Goal: Task Accomplishment & Management: Manage account settings

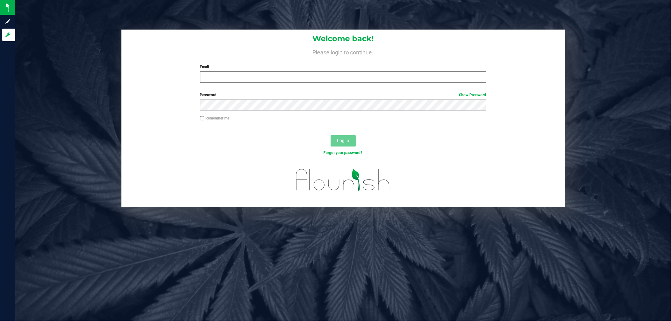
drag, startPoint x: 296, startPoint y: 69, endPoint x: 296, endPoint y: 73, distance: 3.8
click at [296, 73] on div "Email Required Please format your email correctly." at bounding box center [343, 73] width 296 height 19
click at [296, 74] on input "Email" at bounding box center [343, 76] width 286 height 11
type input "[EMAIL_ADDRESS][DOMAIN_NAME]"
click at [330, 135] on button "Log In" at bounding box center [342, 140] width 25 height 11
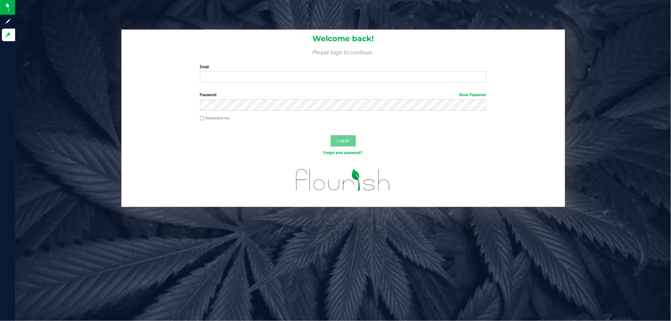
drag, startPoint x: 219, startPoint y: 89, endPoint x: 224, endPoint y: 84, distance: 6.9
click at [219, 89] on form "Welcome back! Please login to continue. Email Required Please format your email…" at bounding box center [343, 118] width 434 height 177
click at [228, 80] on input "Email" at bounding box center [343, 76] width 286 height 11
type input "[EMAIL_ADDRESS][DOMAIN_NAME]"
click at [330, 135] on button "Log In" at bounding box center [342, 140] width 25 height 11
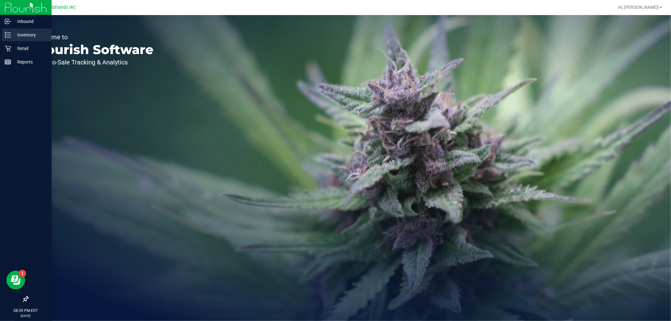
click at [13, 38] on p "Inventory" at bounding box center [30, 35] width 38 height 8
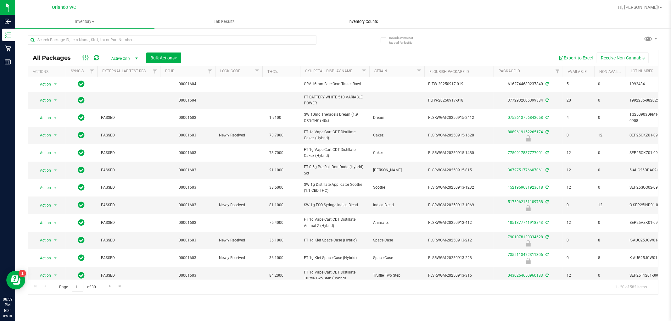
click at [374, 25] on uib-tab-heading "Inventory Counts" at bounding box center [363, 21] width 139 height 13
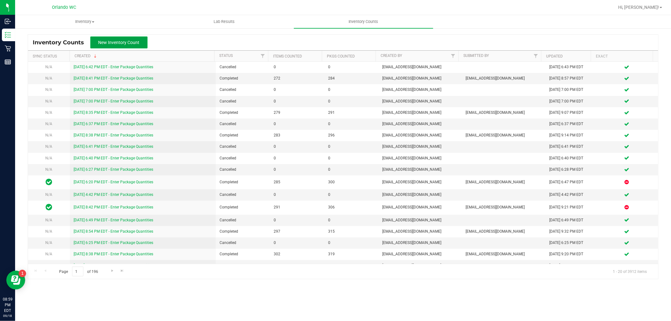
click at [133, 46] on button "New Inventory Count" at bounding box center [118, 42] width 57 height 12
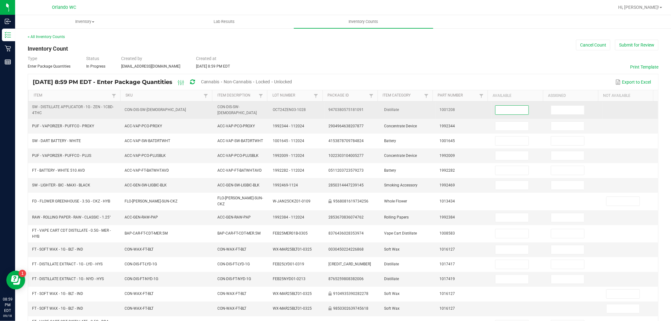
click at [513, 108] on input at bounding box center [511, 110] width 33 height 9
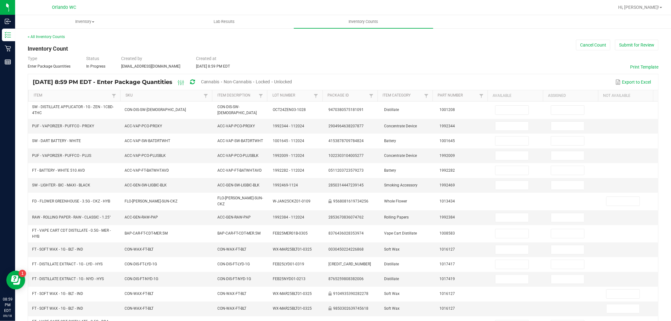
click at [292, 82] on span "Unlocked" at bounding box center [283, 81] width 18 height 5
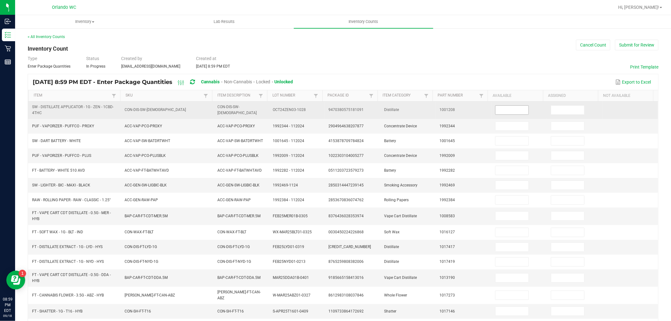
click at [507, 114] on input at bounding box center [511, 110] width 33 height 9
type input "4"
type input "0"
type input "3"
type input "0"
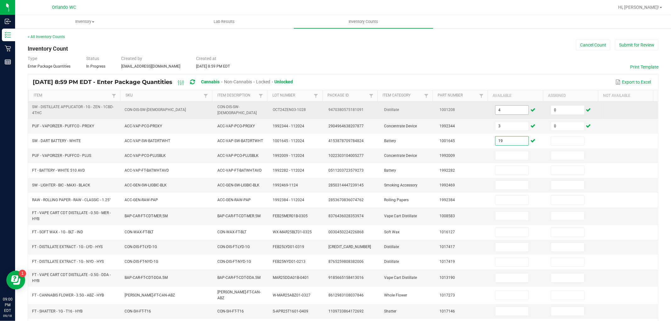
type input "19"
type input "0"
type input "10"
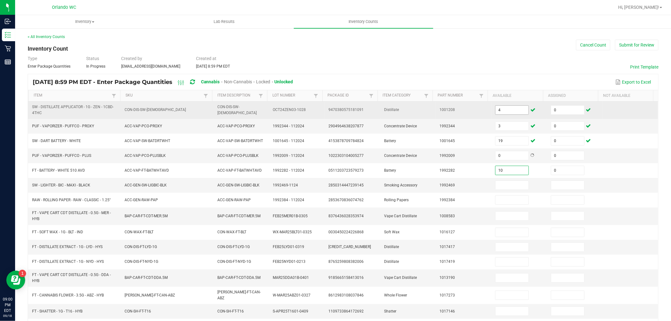
type input "0"
type input "16"
type input "0"
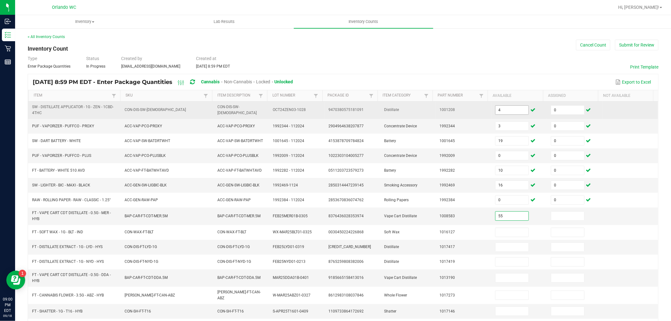
type input "55"
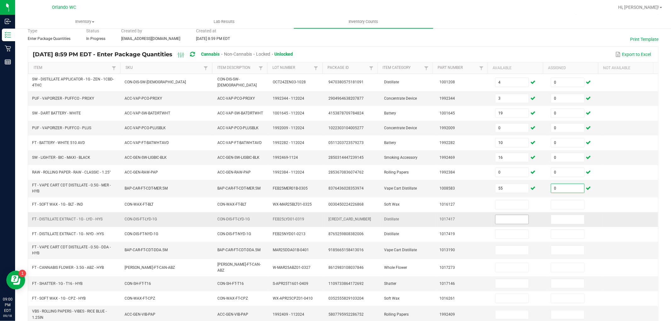
scroll to position [35, 0]
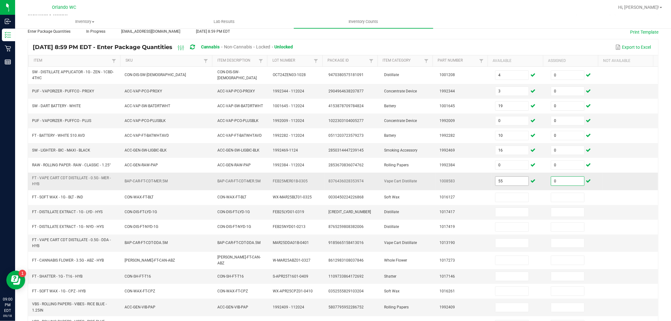
type input "0"
click at [502, 184] on input "55" at bounding box center [511, 181] width 33 height 9
type input "58"
type input "0"
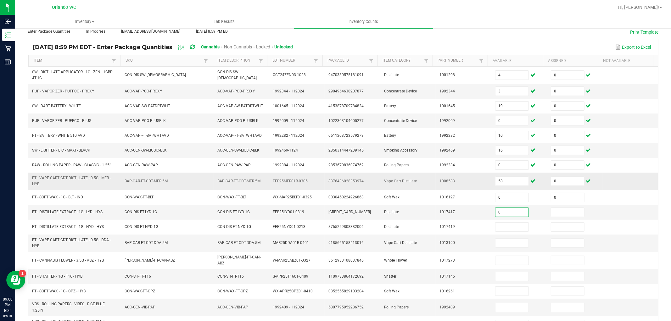
type input "0"
type input "65"
type input "0"
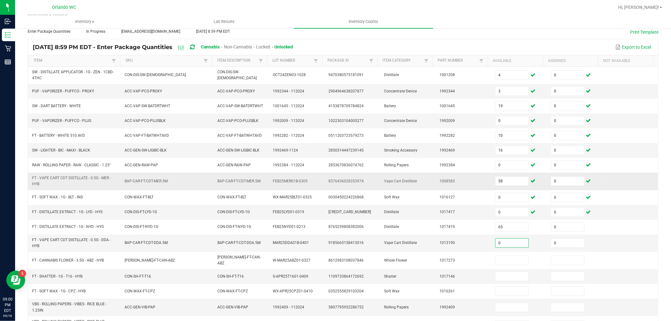
type input "0"
type input "117"
type input "0"
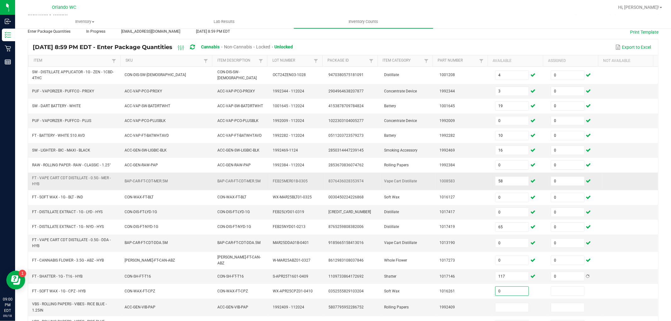
type input "0"
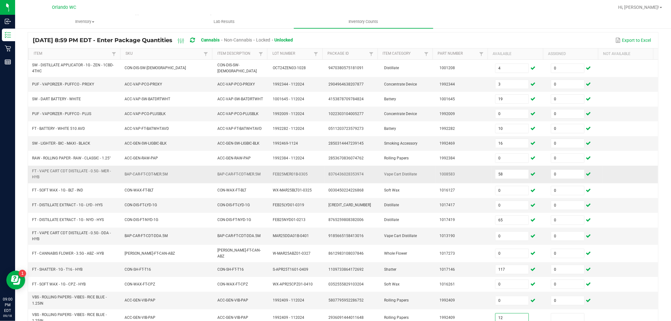
type input "12"
type input "0"
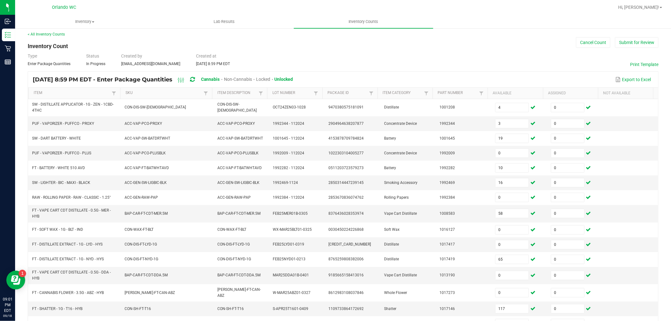
scroll to position [0, 0]
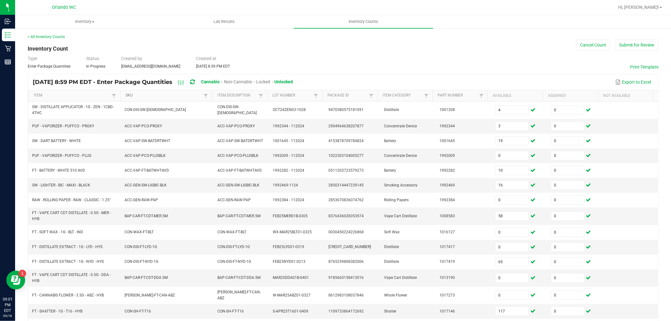
click at [129, 95] on link "SKU" at bounding box center [163, 95] width 76 height 5
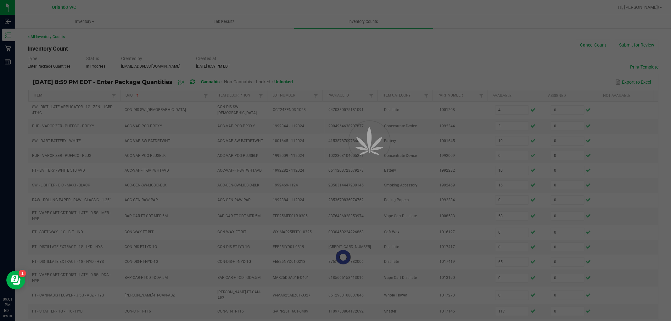
type input "0"
type input "16"
type input "12"
type input "0"
type input "10"
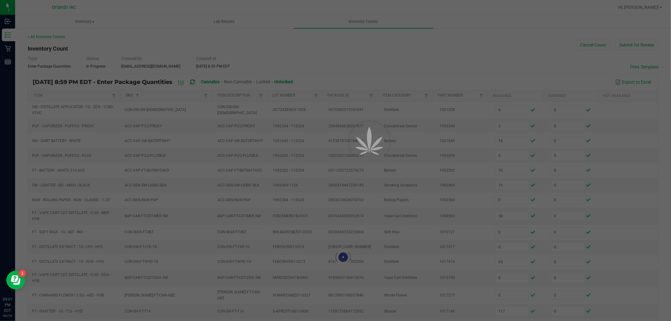
type input "0"
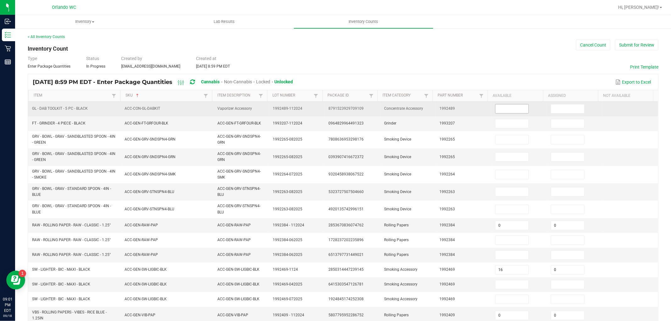
click at [505, 112] on input at bounding box center [511, 108] width 33 height 9
type input "4"
type input "0"
type input "3"
type input "0"
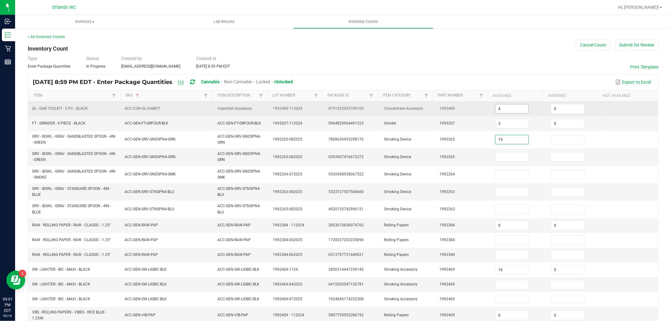
type input "19"
type input "0"
type input "10"
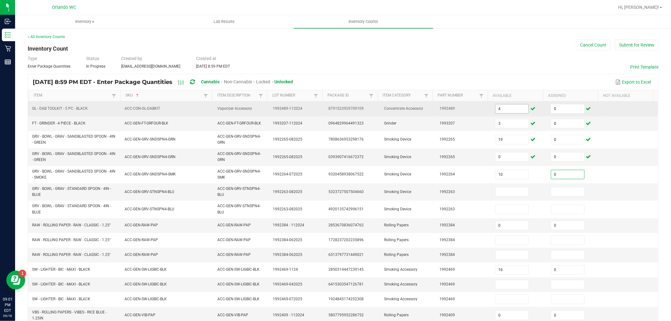
type input "0"
type input "16"
type input "0"
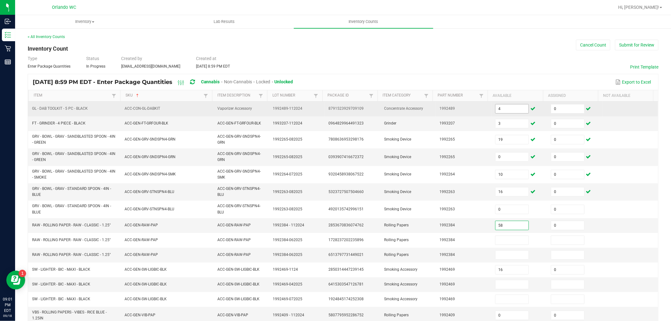
type input "58"
type input "0"
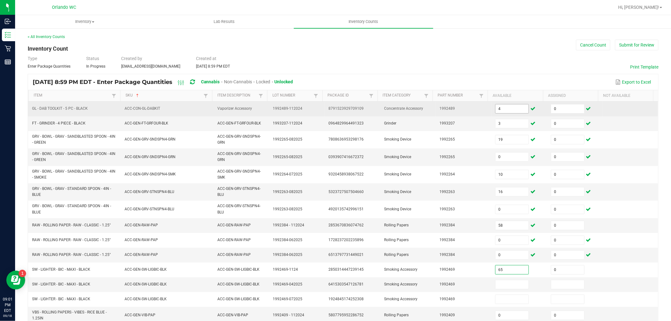
type input "65"
type input "0"
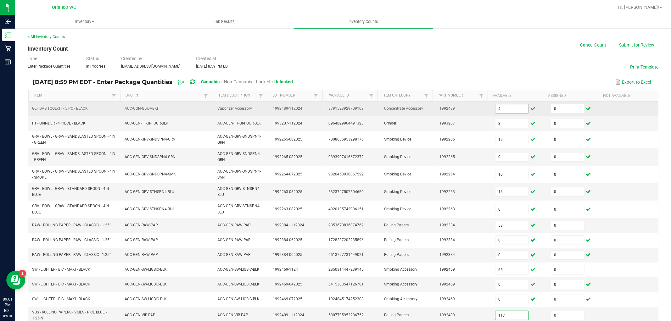
type input "117"
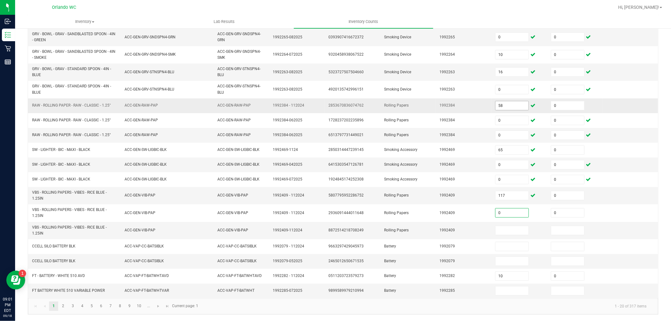
type input "0"
type input "12"
type input "0"
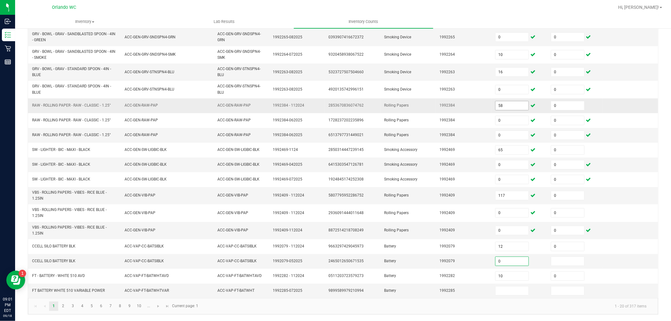
type input "0"
type input "6"
type input "10"
type input "7"
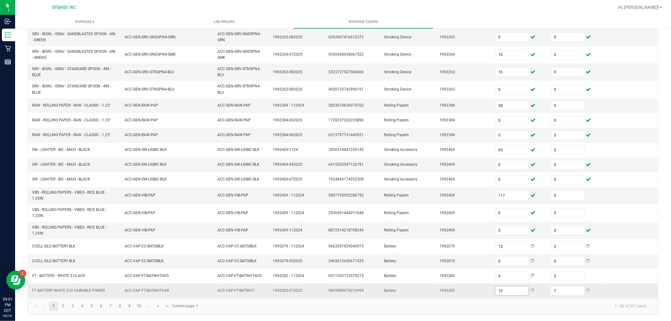
click at [502, 293] on input "10" at bounding box center [511, 290] width 33 height 9
type input "104"
type input "0"
click at [64, 308] on link "2" at bounding box center [62, 306] width 9 height 9
type input "3"
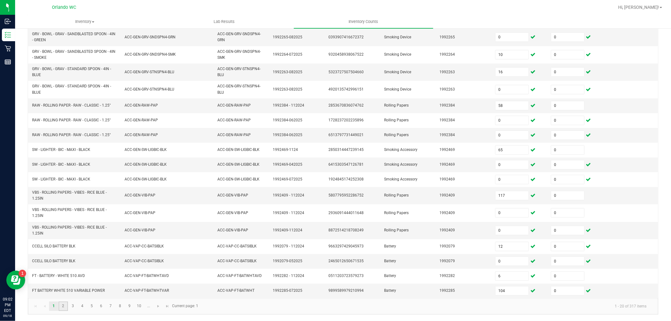
type input "19"
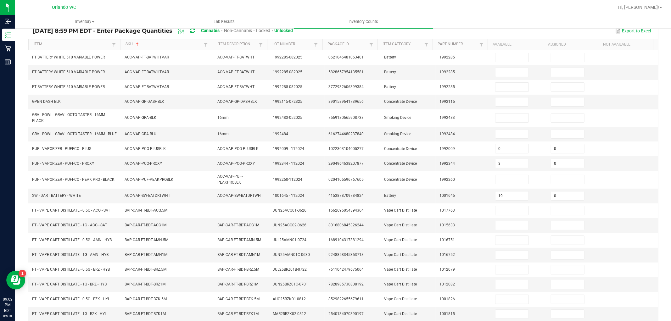
scroll to position [0, 0]
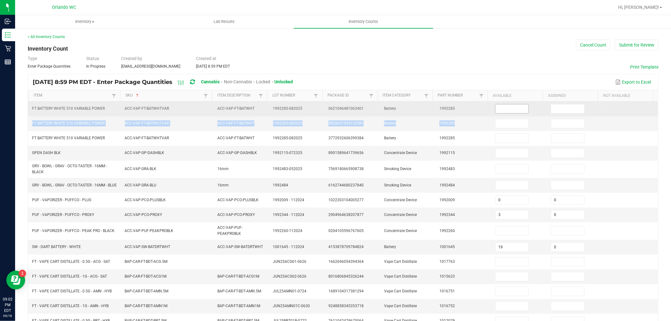
click at [506, 112] on tbody "FT BATTERY WHITE 510 VARIABLE POWER ACC-VAP-FT-BATWHTVAR ACC-VAP-FT-BATWHT 1992…" at bounding box center [343, 252] width 630 height 301
click at [506, 112] on input at bounding box center [511, 108] width 33 height 9
type input "0"
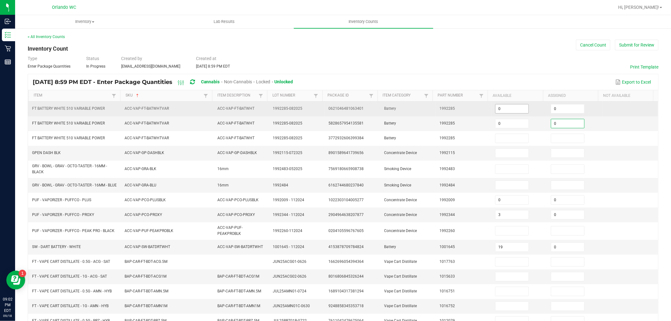
type input "0"
type input "2"
type input "0"
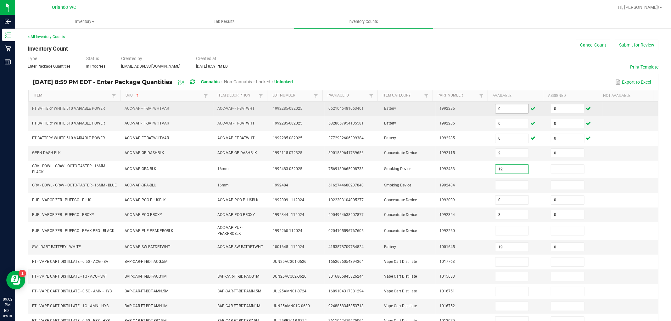
type input "12"
type input "0"
type input "5"
type input "0"
type input "1"
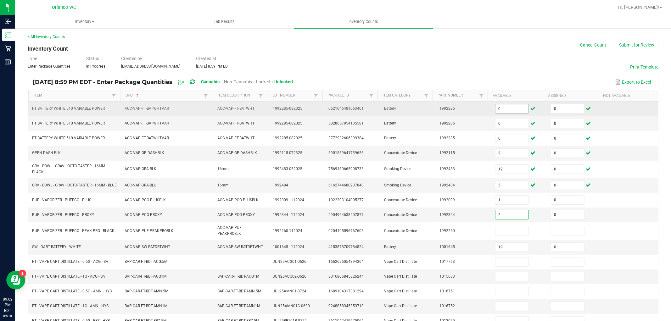
type input "2"
type input "1"
type input "0"
type input "1"
type input "9"
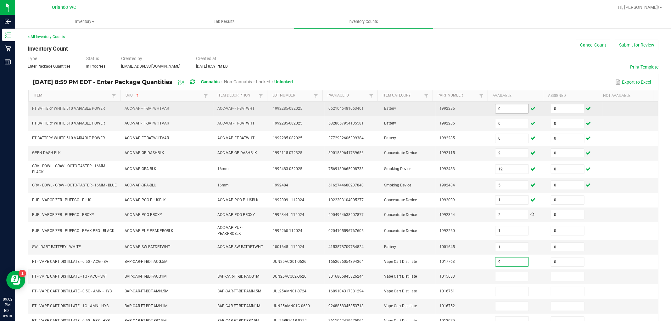
type input "0"
type input "5"
type input "0"
type input "1"
type input "0"
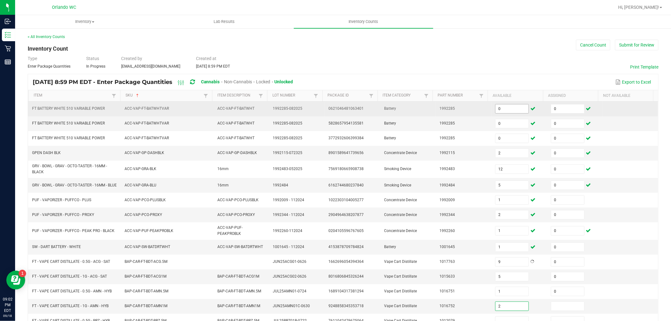
type input "2"
type input "0"
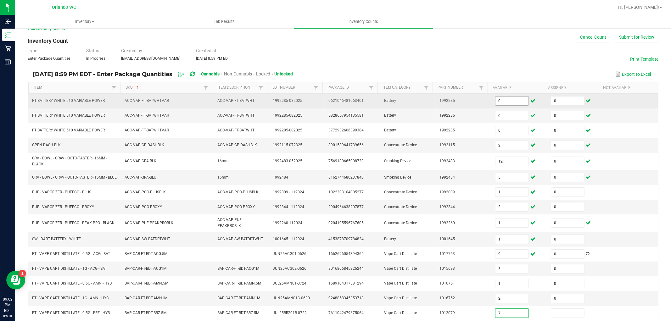
type input "7"
type input "0"
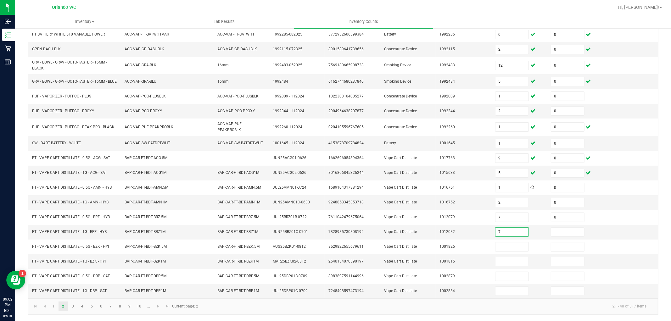
type input "7"
type input "0"
type input "2"
type input "0"
type input "8"
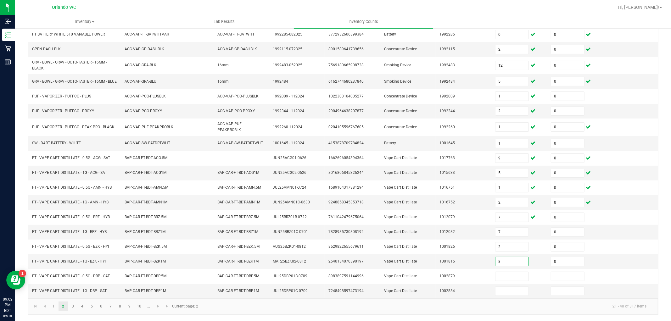
type input "0"
type input "9"
type input "0"
type input "8"
type input "0"
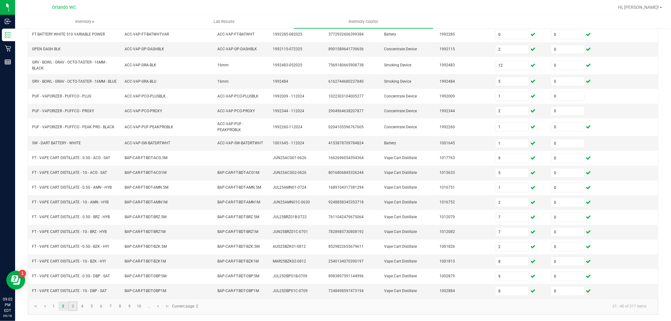
click at [73, 307] on link "3" at bounding box center [72, 306] width 9 height 9
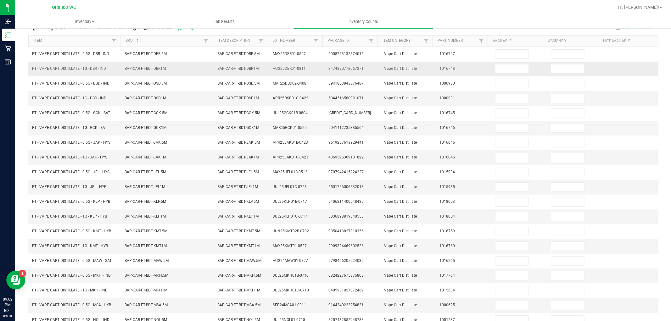
scroll to position [0, 0]
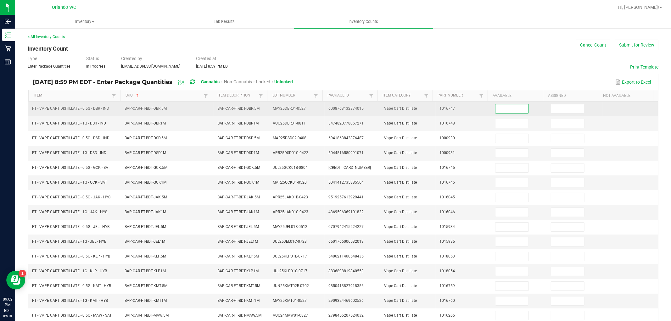
click at [496, 107] on input at bounding box center [511, 108] width 33 height 9
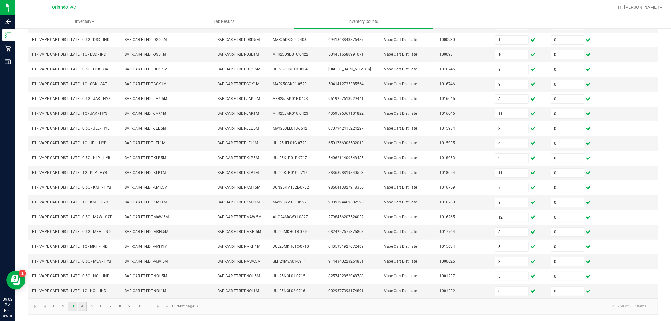
click at [82, 306] on link "4" at bounding box center [82, 306] width 9 height 9
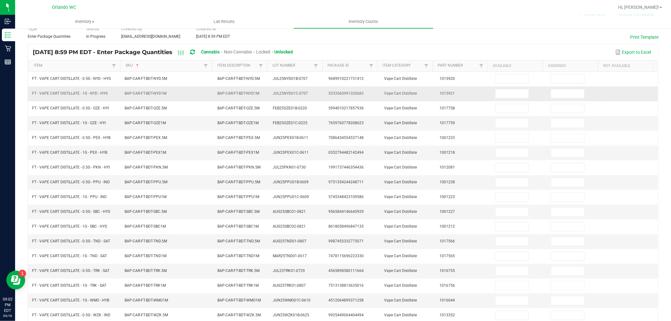
scroll to position [0, 0]
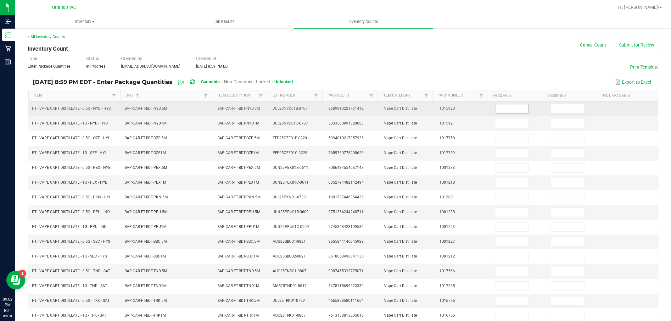
click at [512, 112] on input at bounding box center [511, 108] width 33 height 9
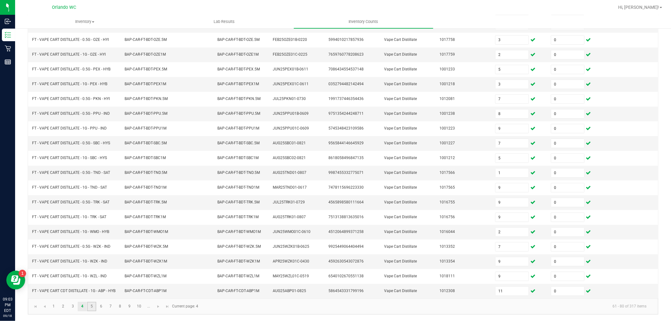
click at [87, 306] on link "5" at bounding box center [91, 306] width 9 height 9
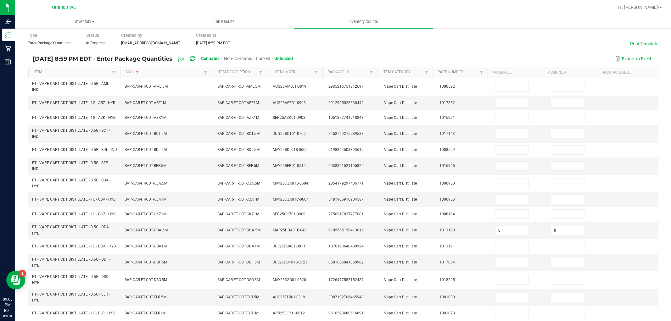
scroll to position [0, 0]
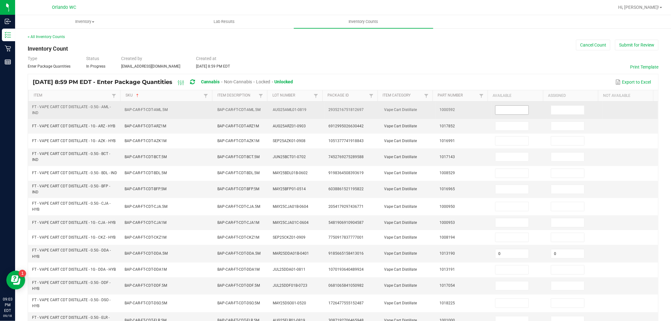
click at [501, 108] on input at bounding box center [511, 110] width 33 height 9
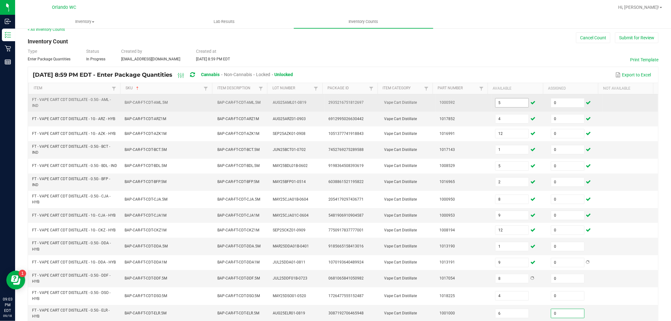
scroll to position [134, 0]
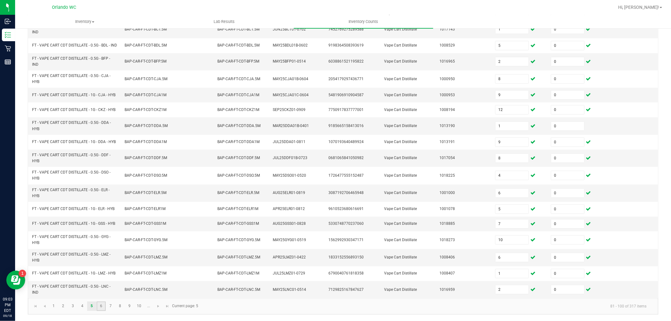
click at [101, 307] on link "6" at bounding box center [101, 306] width 9 height 9
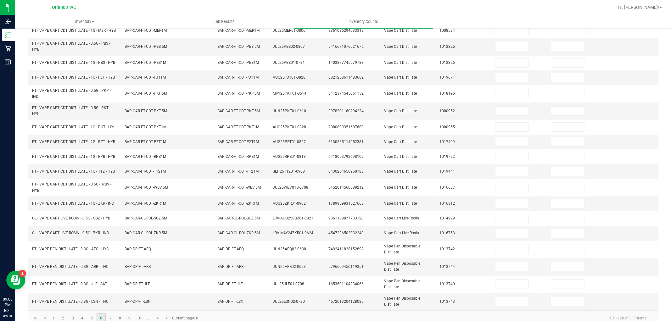
scroll to position [0, 0]
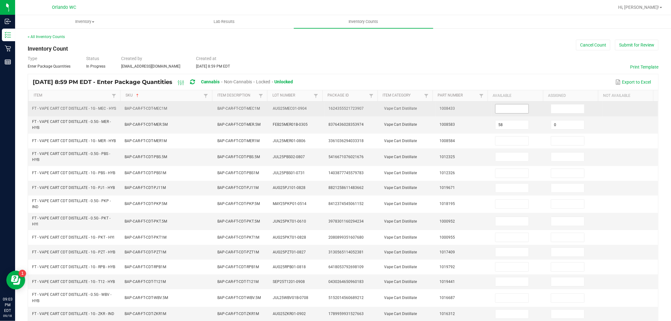
click at [508, 109] on input at bounding box center [511, 108] width 33 height 9
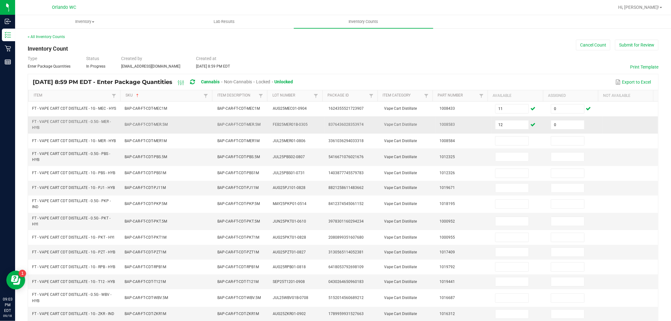
click at [507, 133] on td "12" at bounding box center [519, 124] width 56 height 17
click at [507, 129] on input "12" at bounding box center [511, 124] width 33 height 9
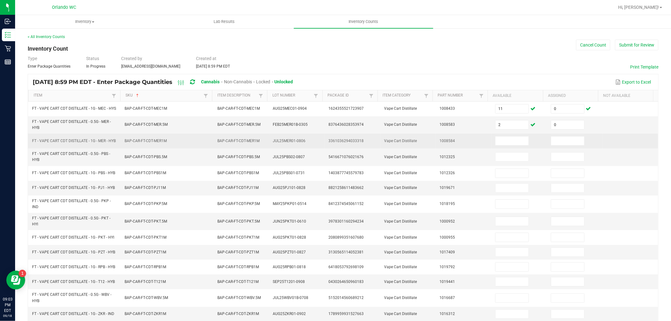
click at [505, 148] on td at bounding box center [519, 141] width 56 height 15
click at [506, 145] on input at bounding box center [511, 140] width 33 height 9
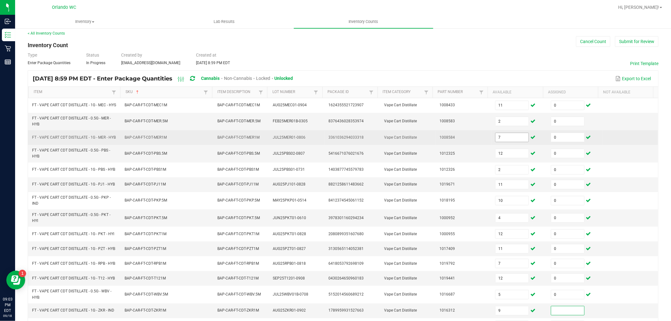
scroll to position [129, 0]
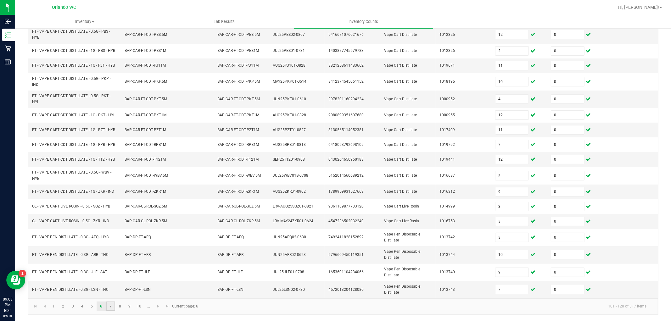
click at [112, 308] on link "7" at bounding box center [110, 306] width 9 height 9
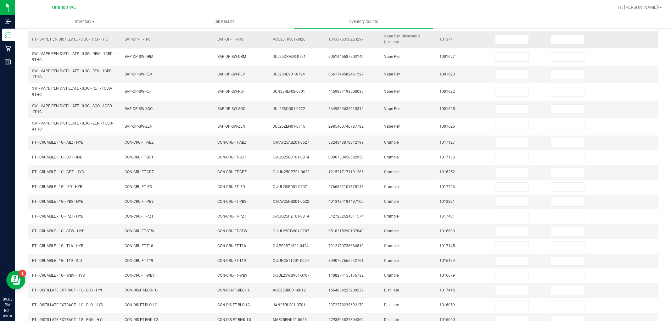
scroll to position [0, 0]
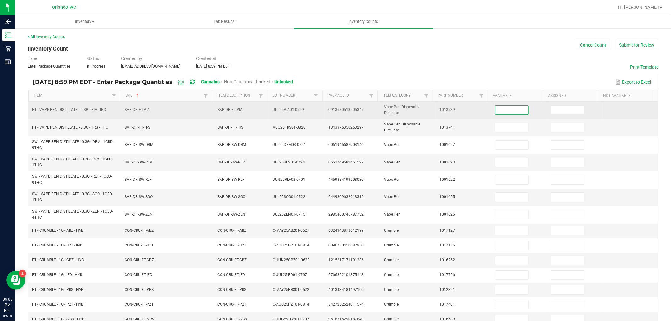
click at [513, 114] on input at bounding box center [511, 110] width 33 height 9
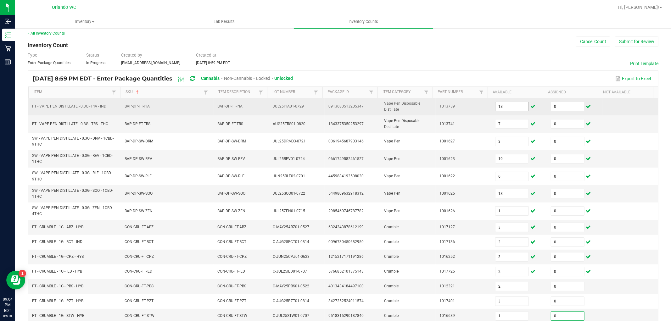
scroll to position [118, 0]
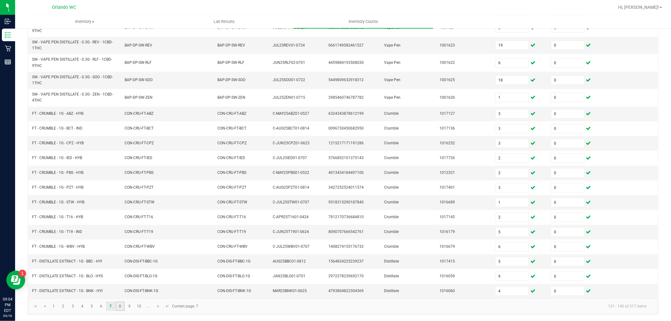
click at [123, 305] on link "8" at bounding box center [119, 306] width 9 height 9
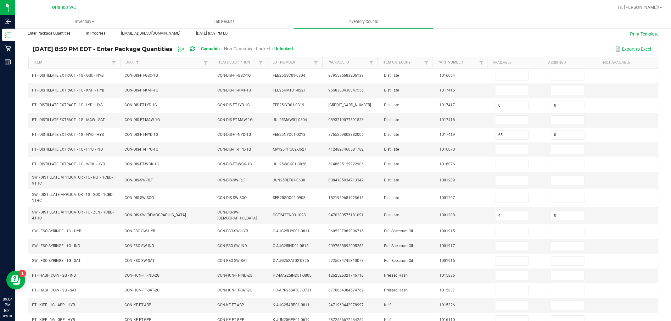
scroll to position [0, 0]
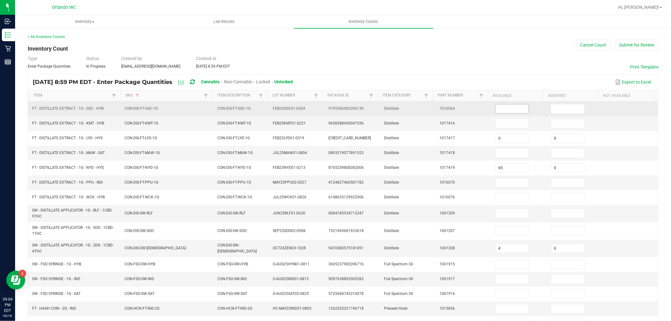
click at [503, 109] on input at bounding box center [511, 108] width 33 height 9
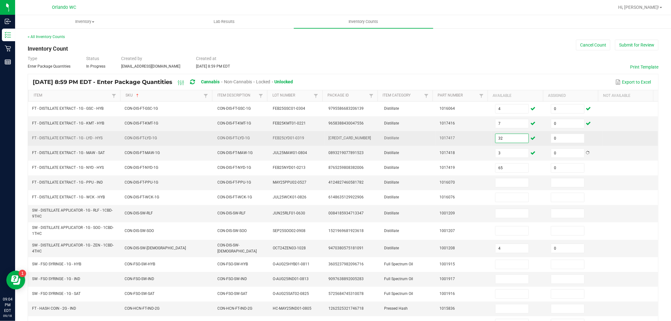
click at [496, 140] on input "32" at bounding box center [511, 138] width 33 height 9
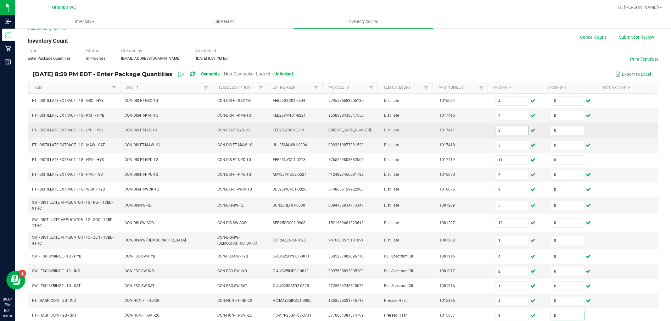
scroll to position [108, 0]
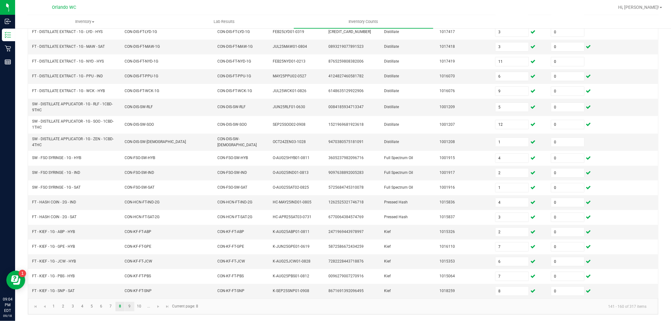
click at [133, 307] on link "9" at bounding box center [129, 306] width 9 height 9
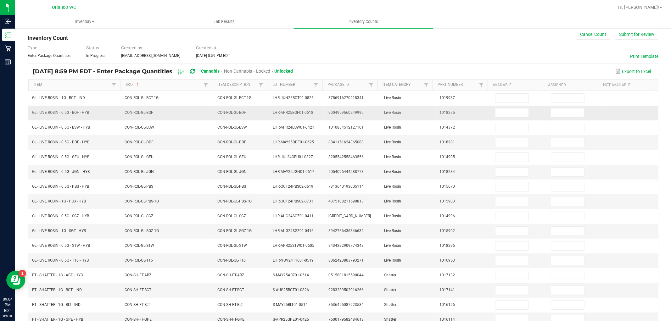
scroll to position [0, 0]
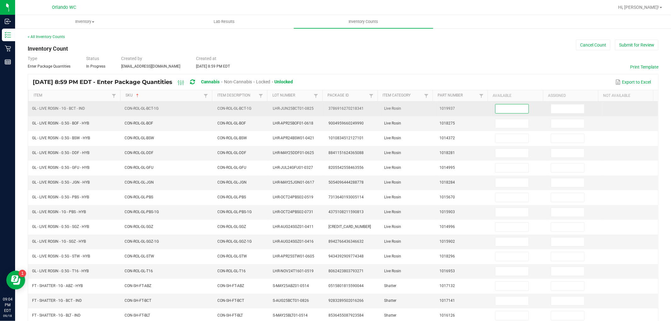
click at [502, 109] on input at bounding box center [511, 108] width 33 height 9
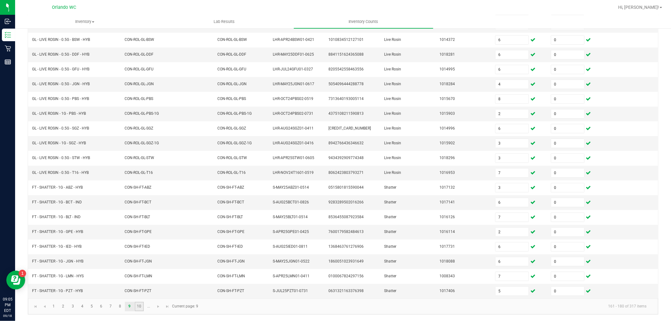
click at [138, 307] on link "10" at bounding box center [139, 306] width 9 height 9
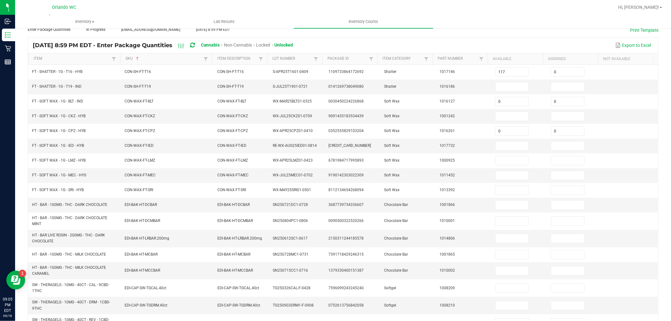
scroll to position [0, 0]
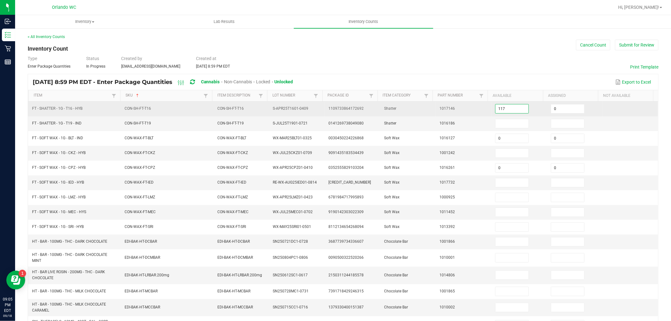
click at [515, 108] on input "117" at bounding box center [511, 108] width 33 height 9
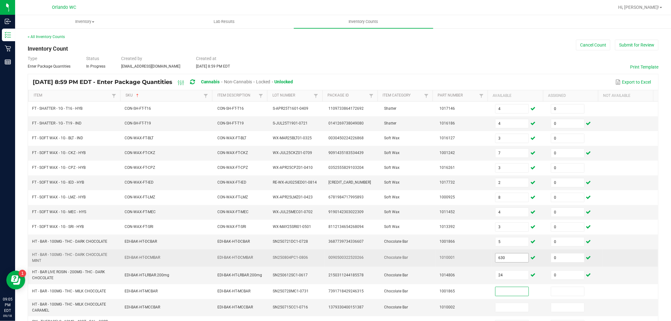
click at [515, 261] on input "630" at bounding box center [511, 257] width 33 height 9
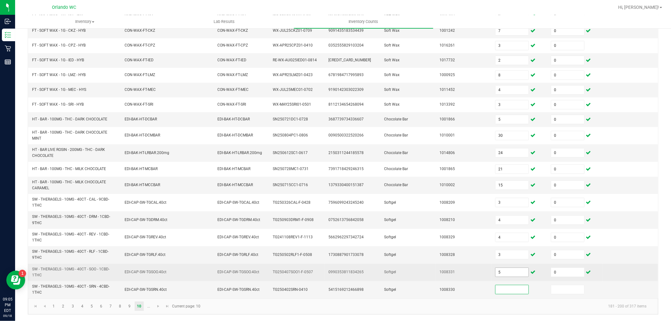
click at [502, 272] on input "5" at bounding box center [511, 272] width 33 height 9
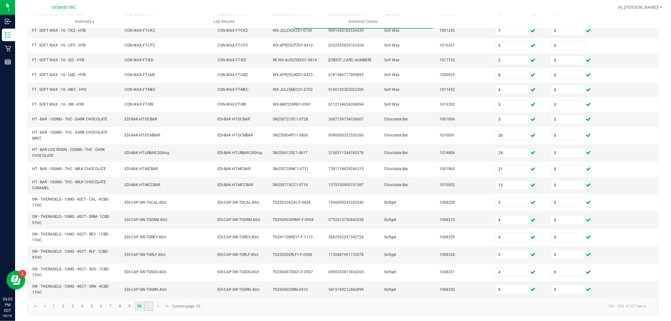
click at [150, 304] on link "..." at bounding box center [148, 306] width 9 height 9
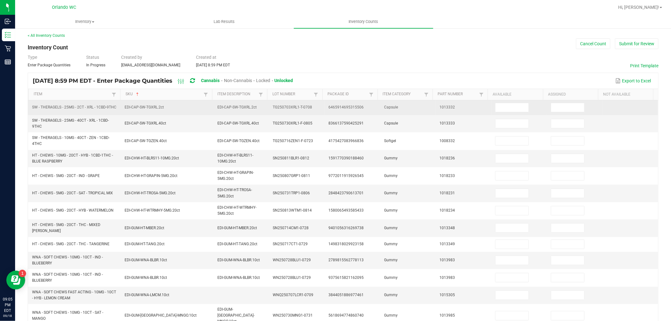
scroll to position [0, 0]
click at [501, 111] on input at bounding box center [511, 108] width 33 height 9
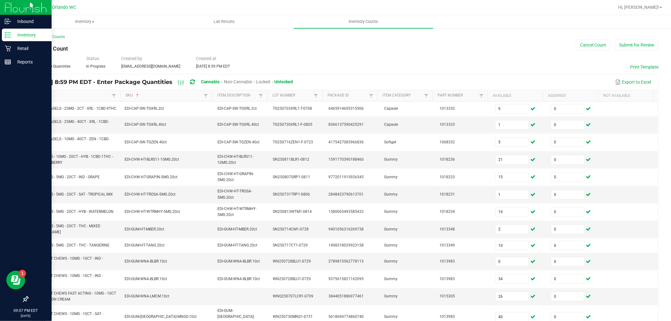
click at [11, 37] on p "Inventory" at bounding box center [30, 35] width 38 height 8
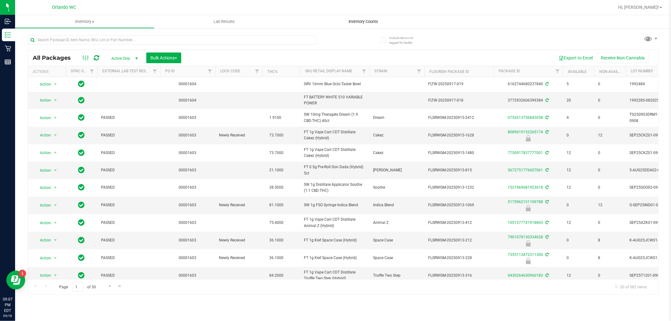
click at [350, 19] on span "Inventory Counts" at bounding box center [363, 22] width 47 height 6
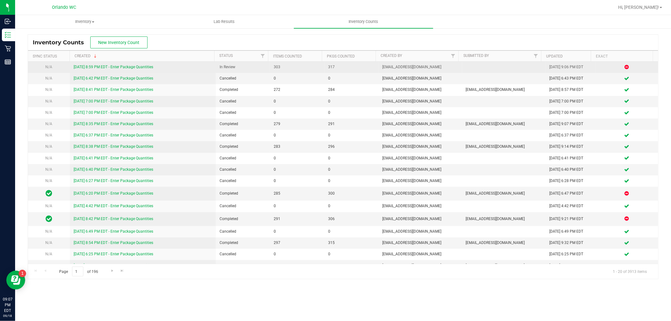
click at [123, 66] on link "[DATE] 8:59 PM EDT - Enter Package Quantities" at bounding box center [114, 67] width 80 height 4
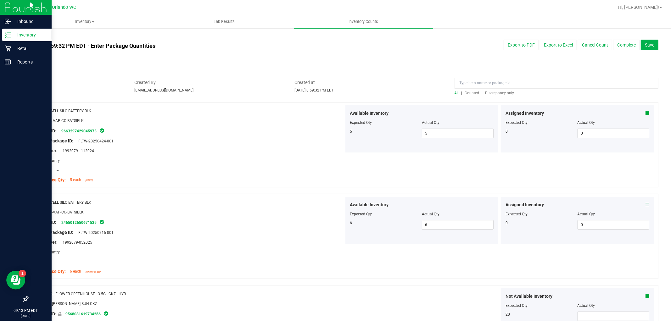
click at [14, 35] on p "Inventory" at bounding box center [30, 35] width 38 height 8
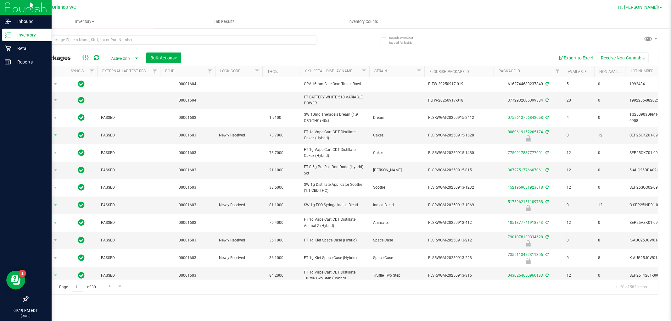
click at [649, 9] on span "Hi, [PERSON_NAME]!" at bounding box center [638, 7] width 41 height 5
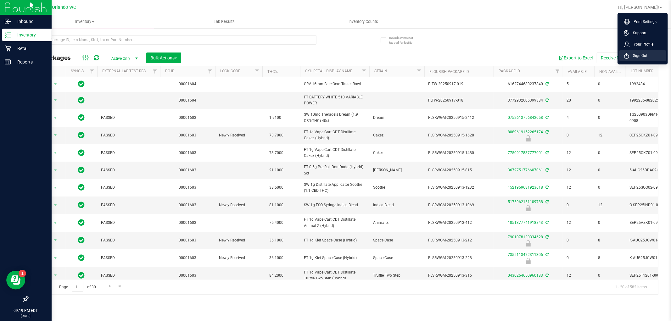
click at [641, 57] on span "Sign Out" at bounding box center [638, 56] width 18 height 6
